Goal: Check status: Check status

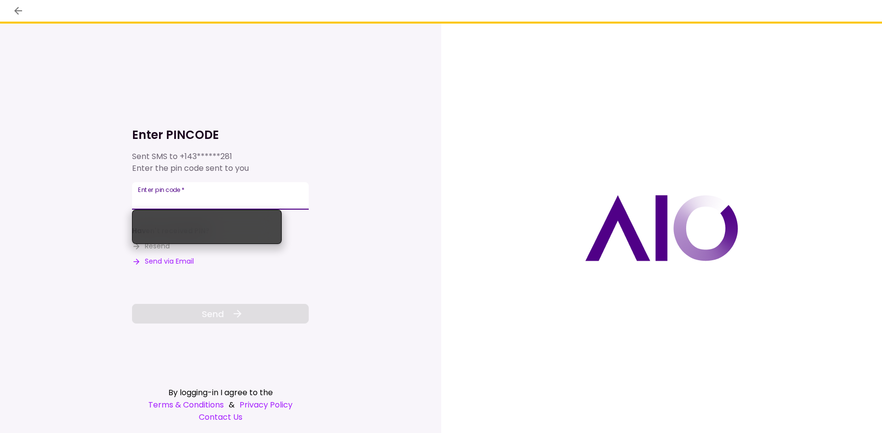
click at [183, 196] on div "Enter pin code   *" at bounding box center [220, 195] width 177 height 27
paste input "******"
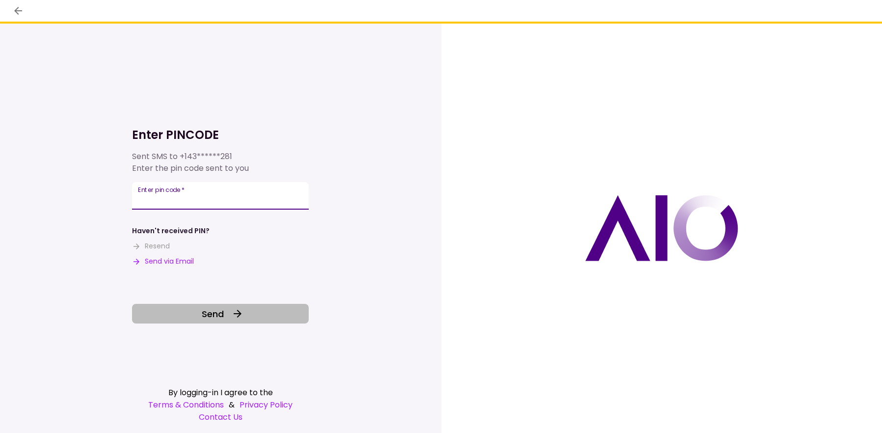
type input "******"
click at [255, 314] on button "Send" at bounding box center [220, 314] width 177 height 20
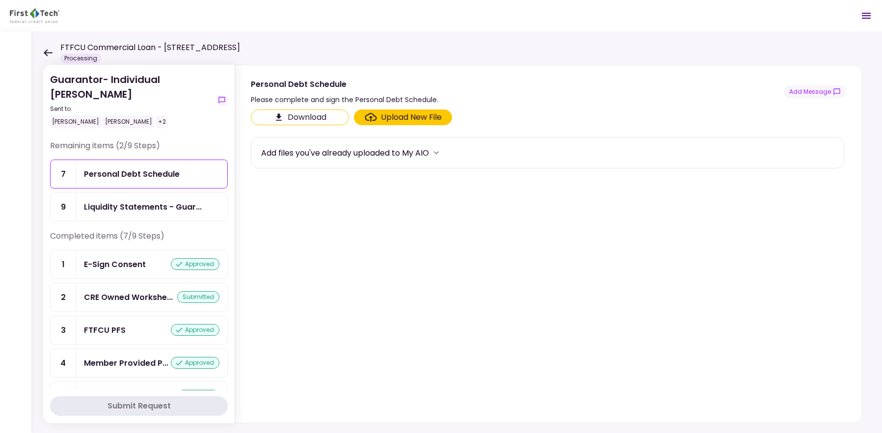
click at [169, 211] on div "Liquidity Statements - Guar..." at bounding box center [143, 207] width 118 height 12
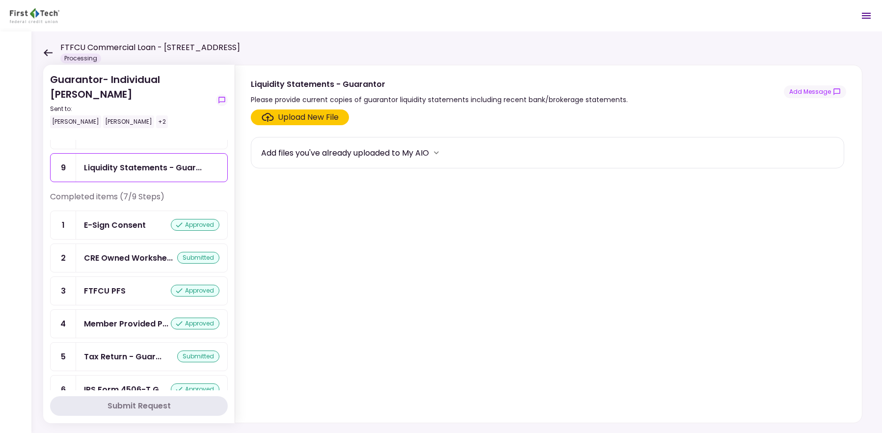
scroll to position [82, 0]
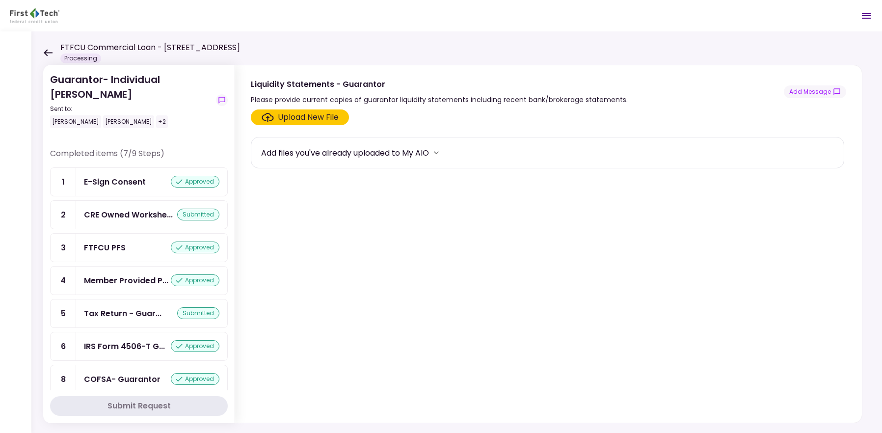
click at [129, 252] on div "FTFCU PFS approved" at bounding box center [151, 247] width 135 height 12
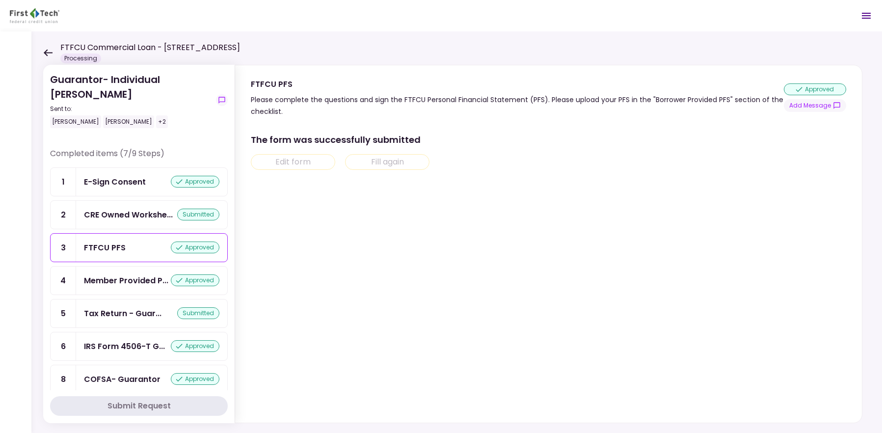
click at [345, 142] on div "The form was successfully submitted" at bounding box center [547, 139] width 593 height 13
click at [392, 147] on section "The form was successfully submitted Edit form Fill again" at bounding box center [547, 151] width 593 height 37
click at [196, 253] on div "approved" at bounding box center [195, 247] width 49 height 12
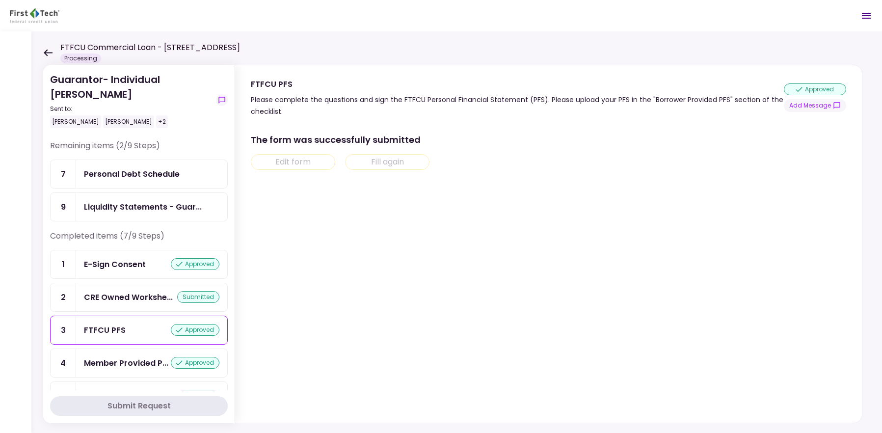
click at [129, 198] on div "Liquidity Statements - Guar..." at bounding box center [151, 207] width 151 height 28
